Goal: Task Accomplishment & Management: Manage account settings

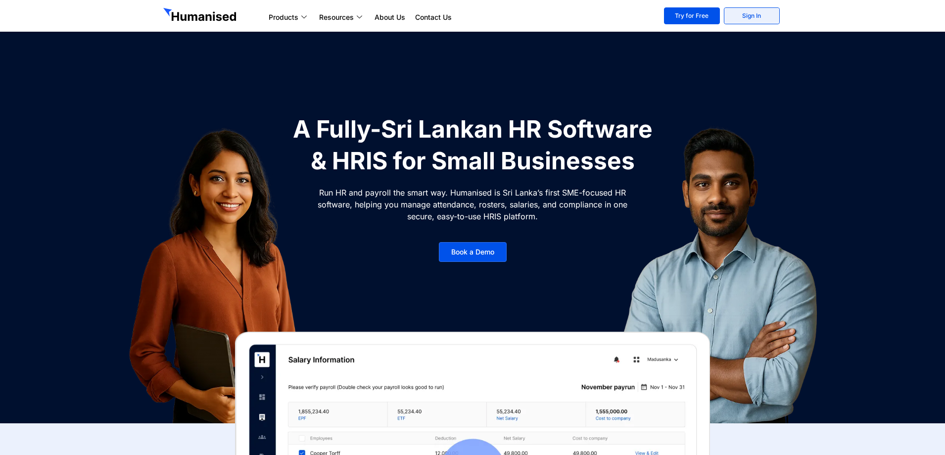
click at [746, 17] on link "Sign In" at bounding box center [752, 15] width 56 height 17
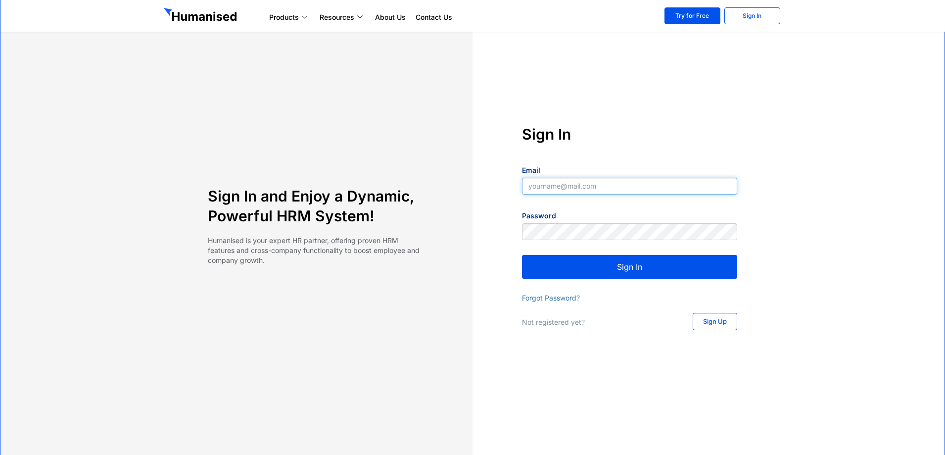
type input "yapa2009@yahoo.com"
click at [666, 270] on button "Sign In" at bounding box center [629, 267] width 215 height 24
